Goal: Task Accomplishment & Management: Complete application form

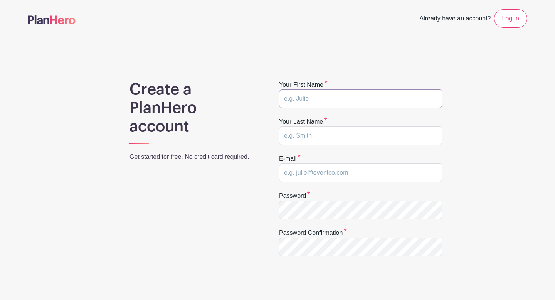
click at [325, 93] on input "text" at bounding box center [360, 98] width 163 height 19
type input "[PERSON_NAME]"
type input "Gladstone"
type input "[EMAIL_ADDRESS][DOMAIN_NAME]"
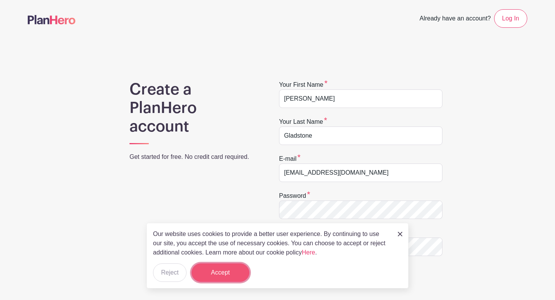
click at [240, 266] on button "Accept" at bounding box center [221, 272] width 58 height 19
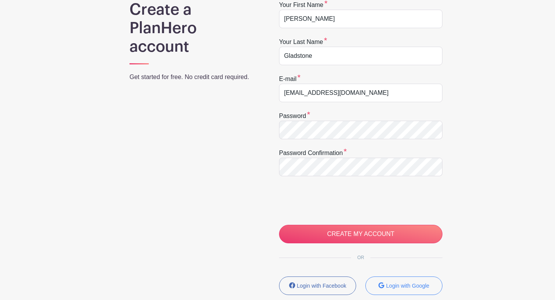
scroll to position [81, 0]
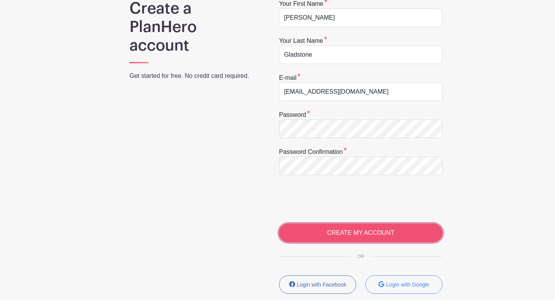
click at [357, 230] on input "CREATE MY ACCOUNT" at bounding box center [360, 233] width 163 height 19
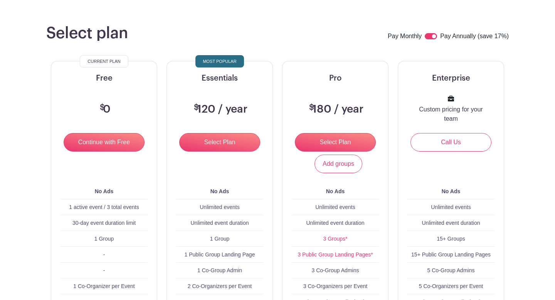
scroll to position [52, 0]
